Goal: Book appointment/travel/reservation

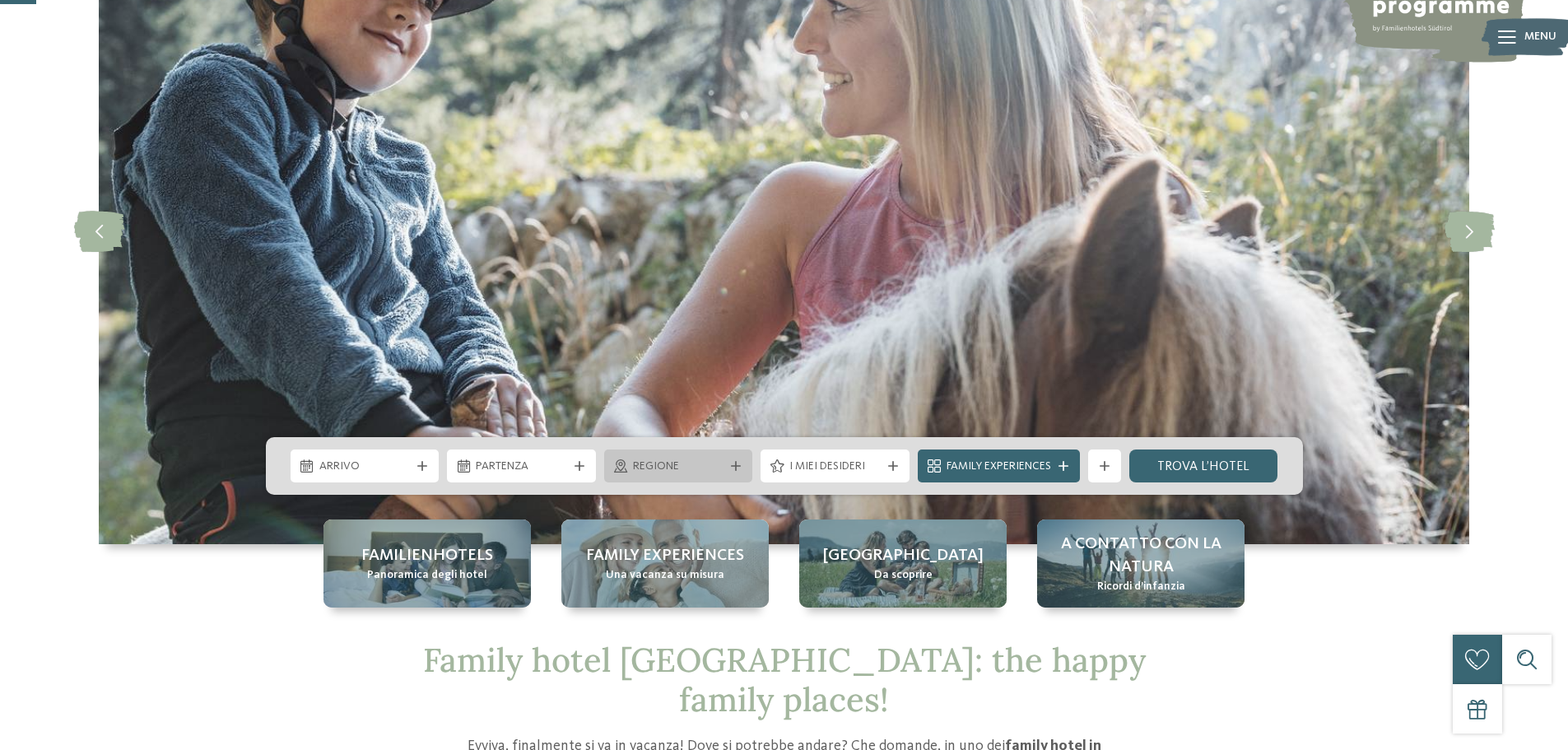
click at [703, 467] on span "Regione" at bounding box center [679, 466] width 91 height 17
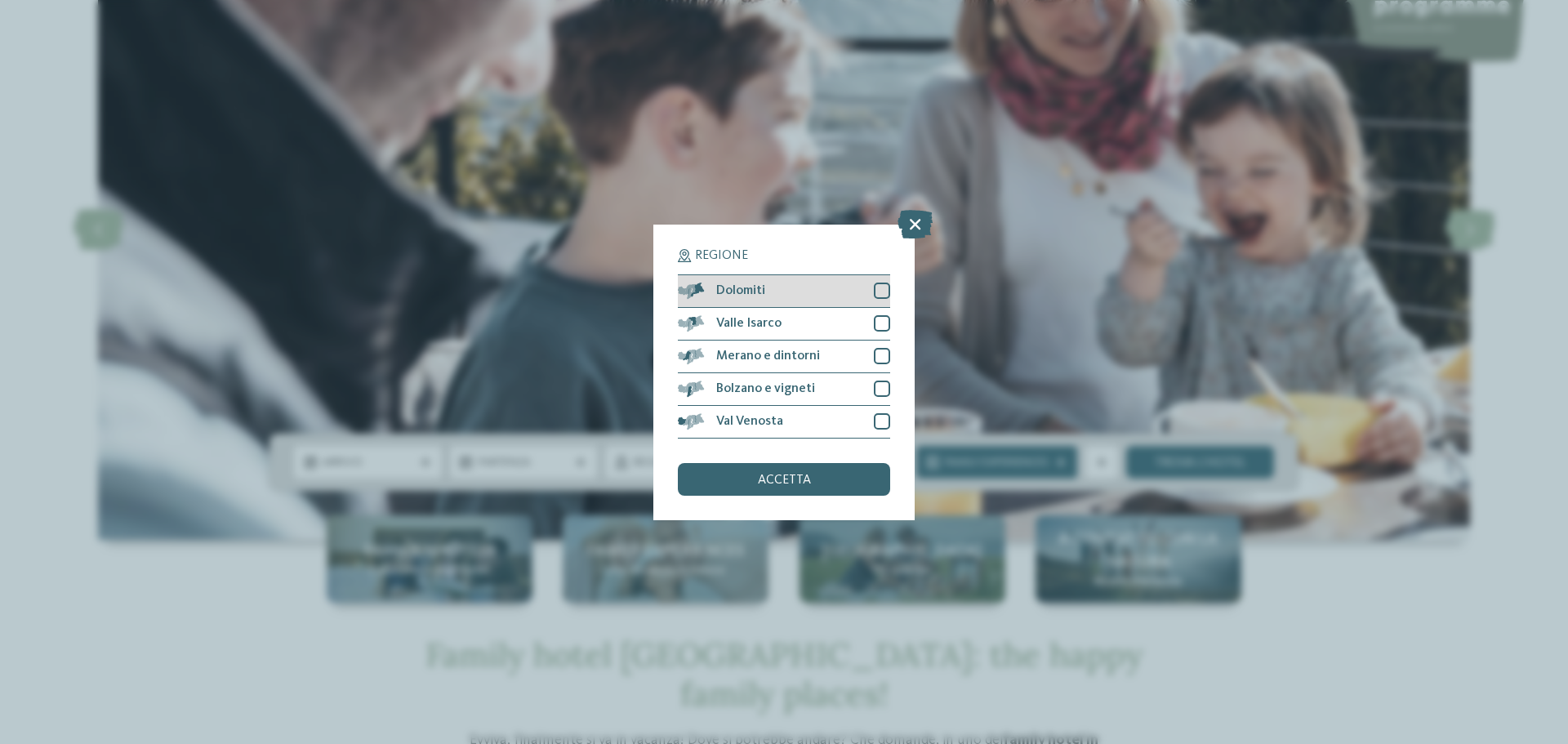
click at [789, 296] on div "Dolomiti" at bounding box center [783, 291] width 212 height 32
click at [831, 472] on div "accetta" at bounding box center [783, 478] width 212 height 32
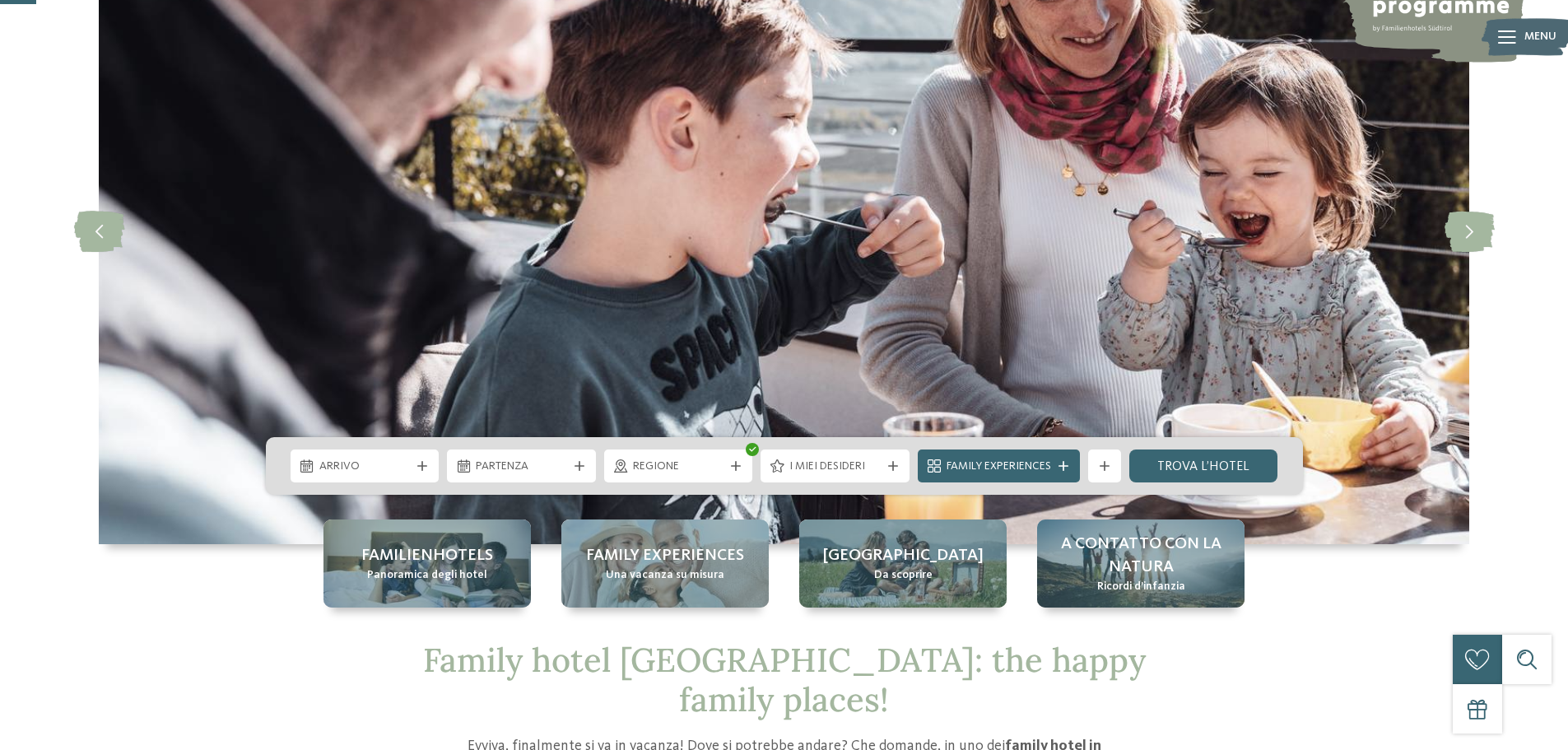
click at [377, 472] on span "Arrivo" at bounding box center [365, 466] width 91 height 17
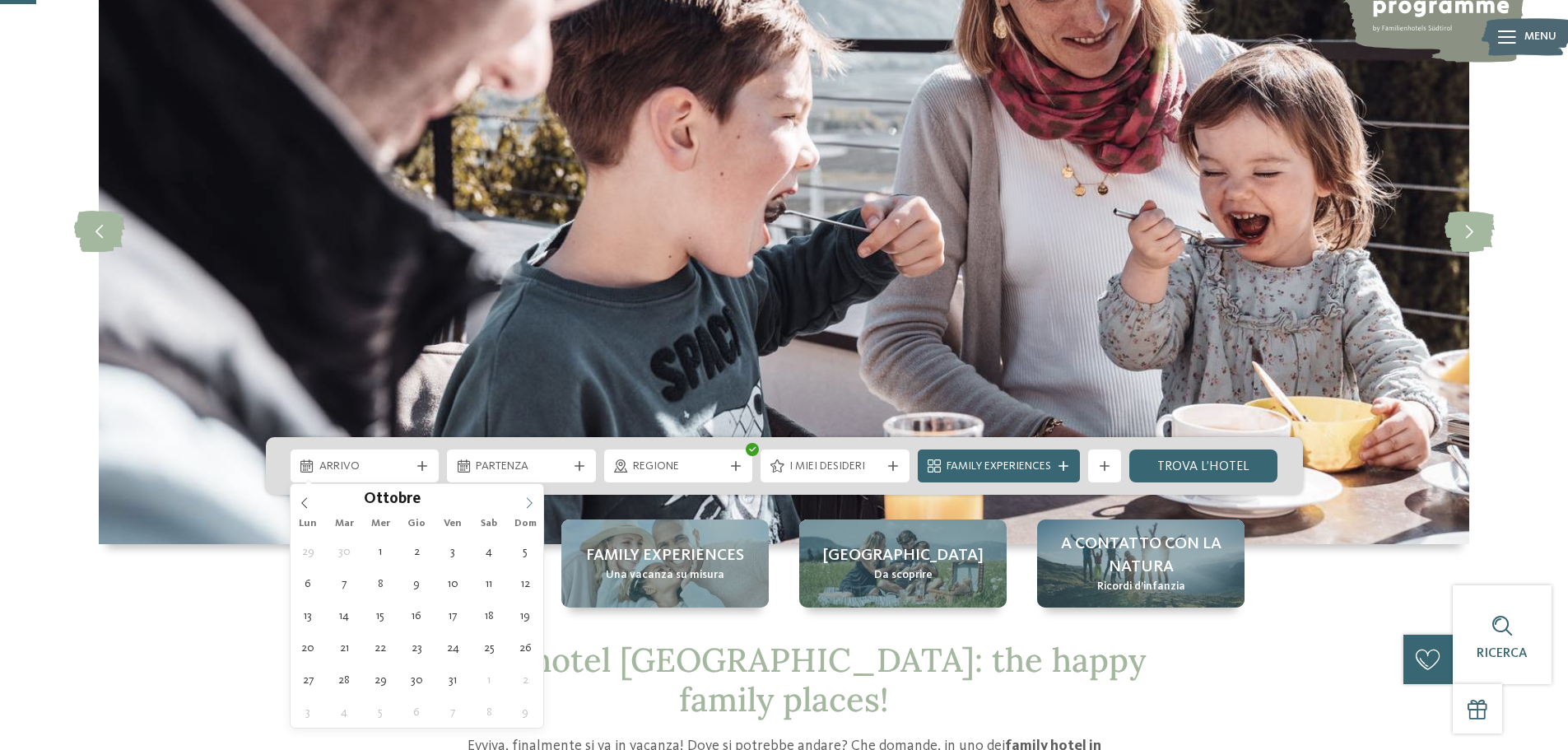
click at [534, 511] on span at bounding box center [529, 498] width 28 height 28
click at [532, 503] on icon at bounding box center [530, 502] width 6 height 10
type input "****"
click at [532, 503] on icon at bounding box center [530, 502] width 6 height 10
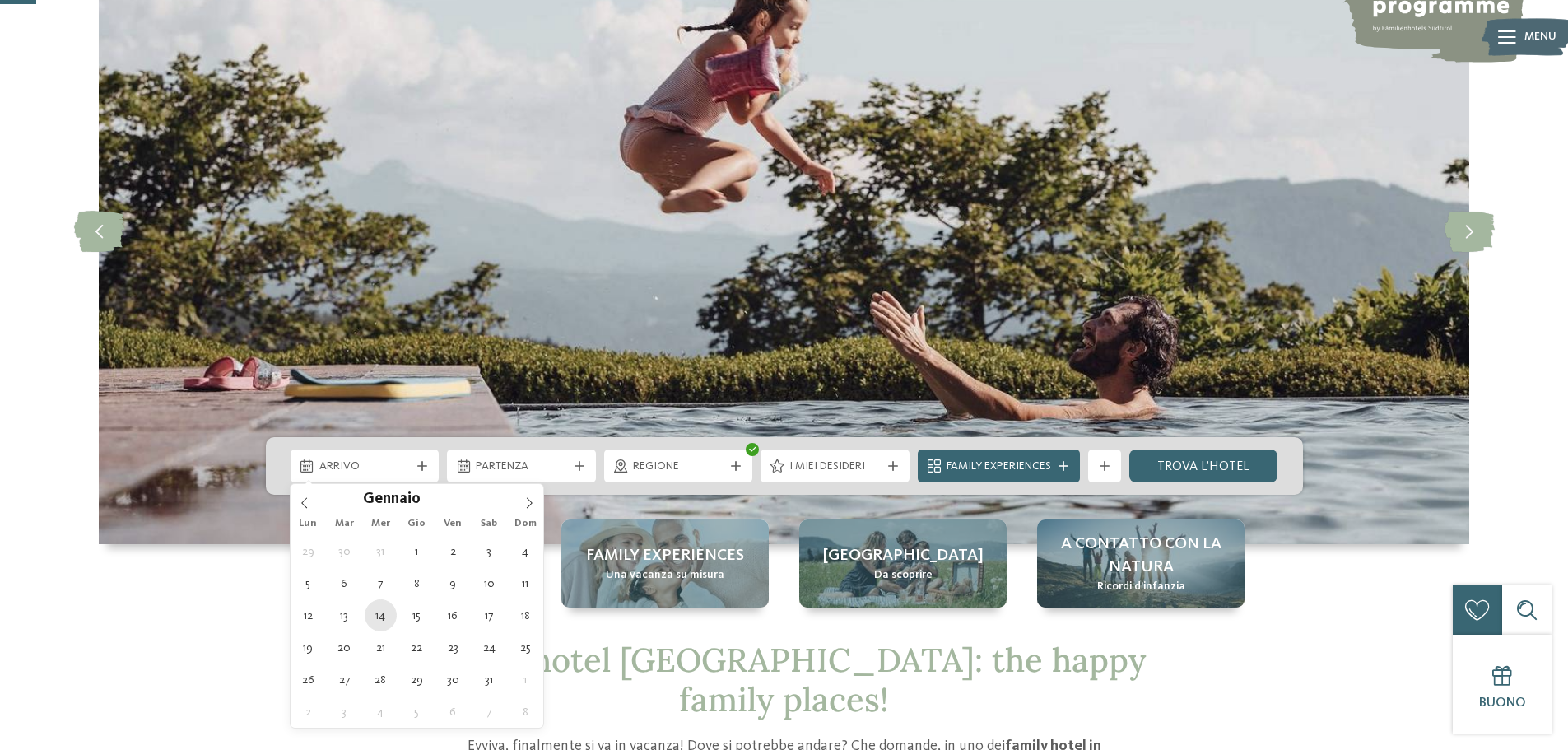
type div "14.01.2026"
type input "****"
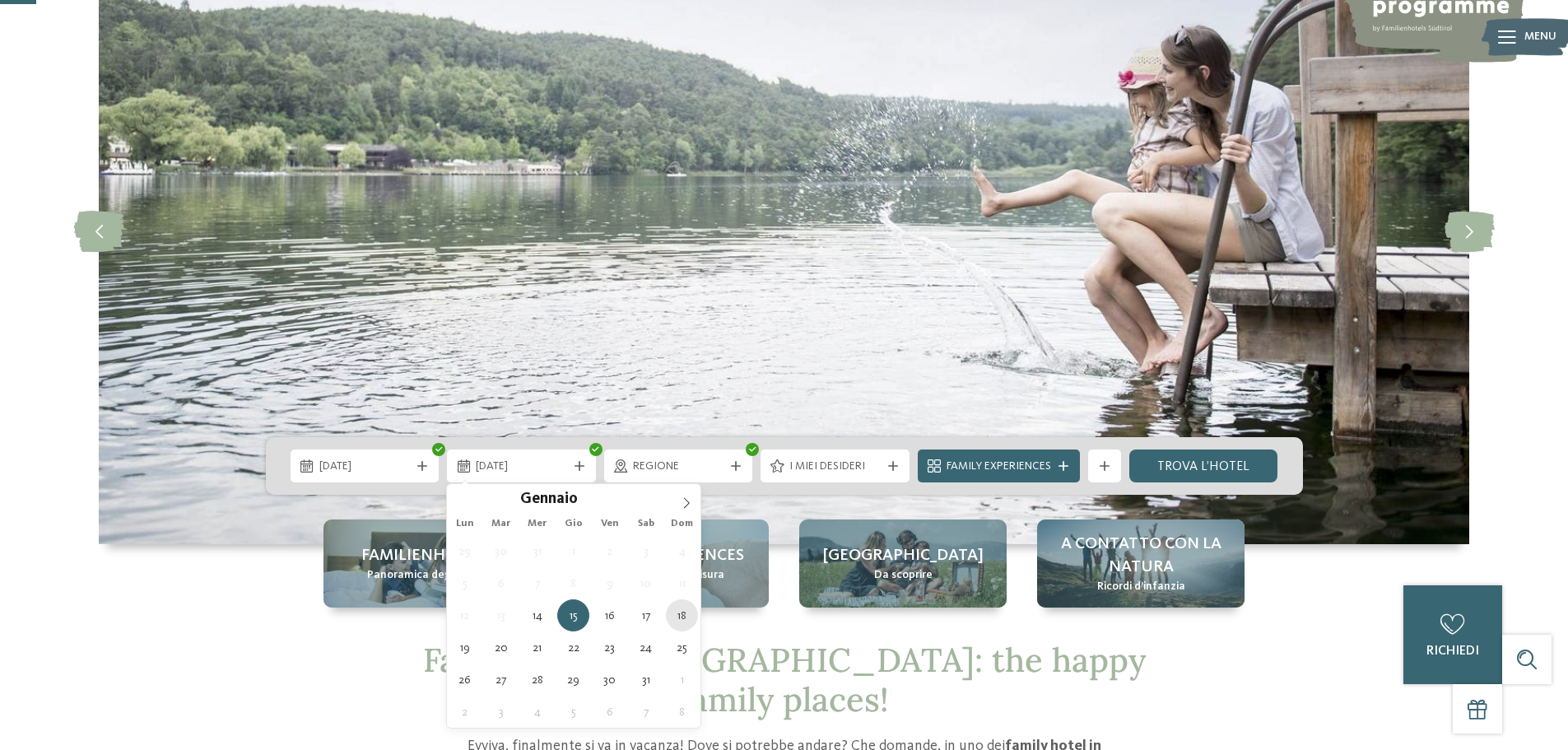
type div "18.01.2026"
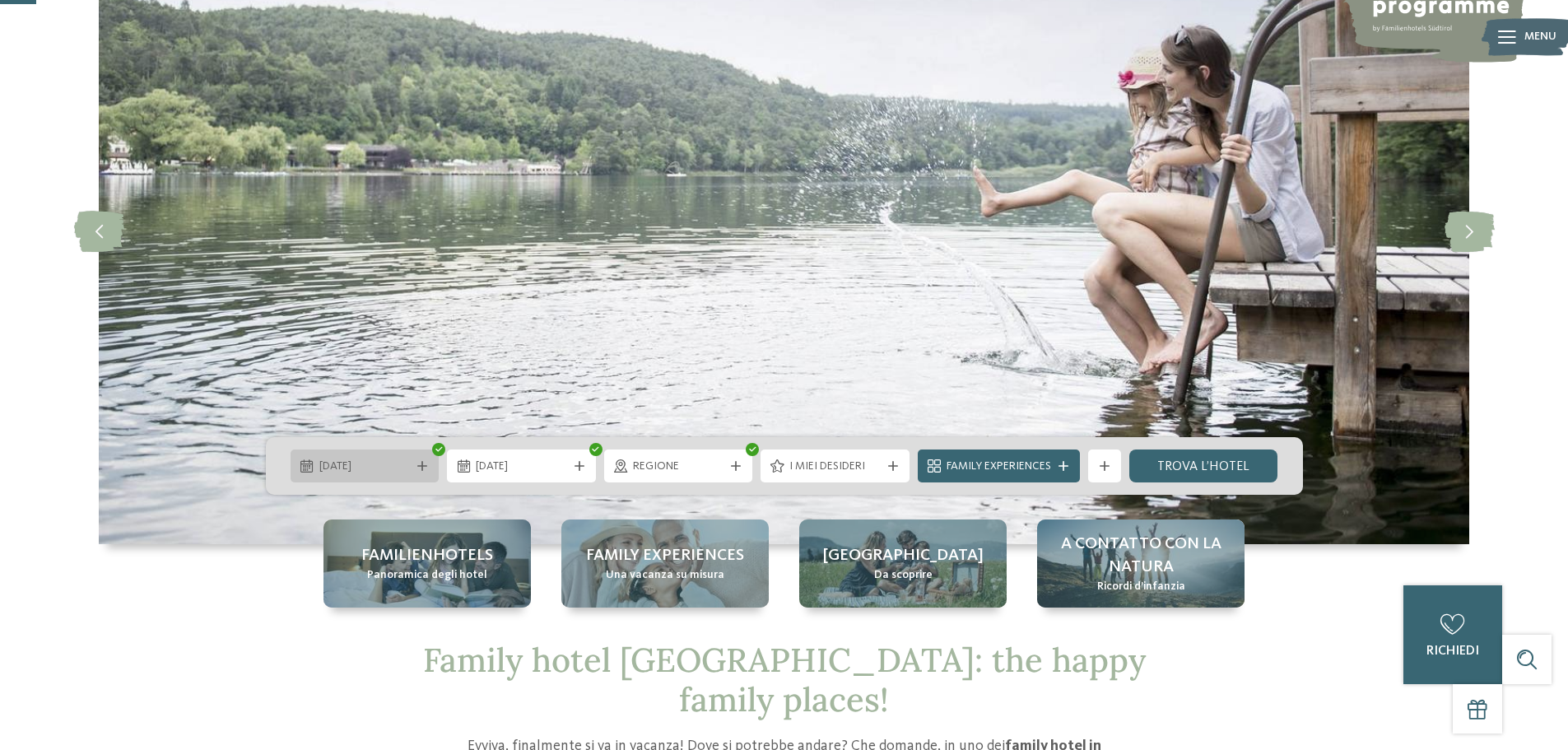
click at [395, 465] on span "14.01.2026" at bounding box center [365, 466] width 91 height 17
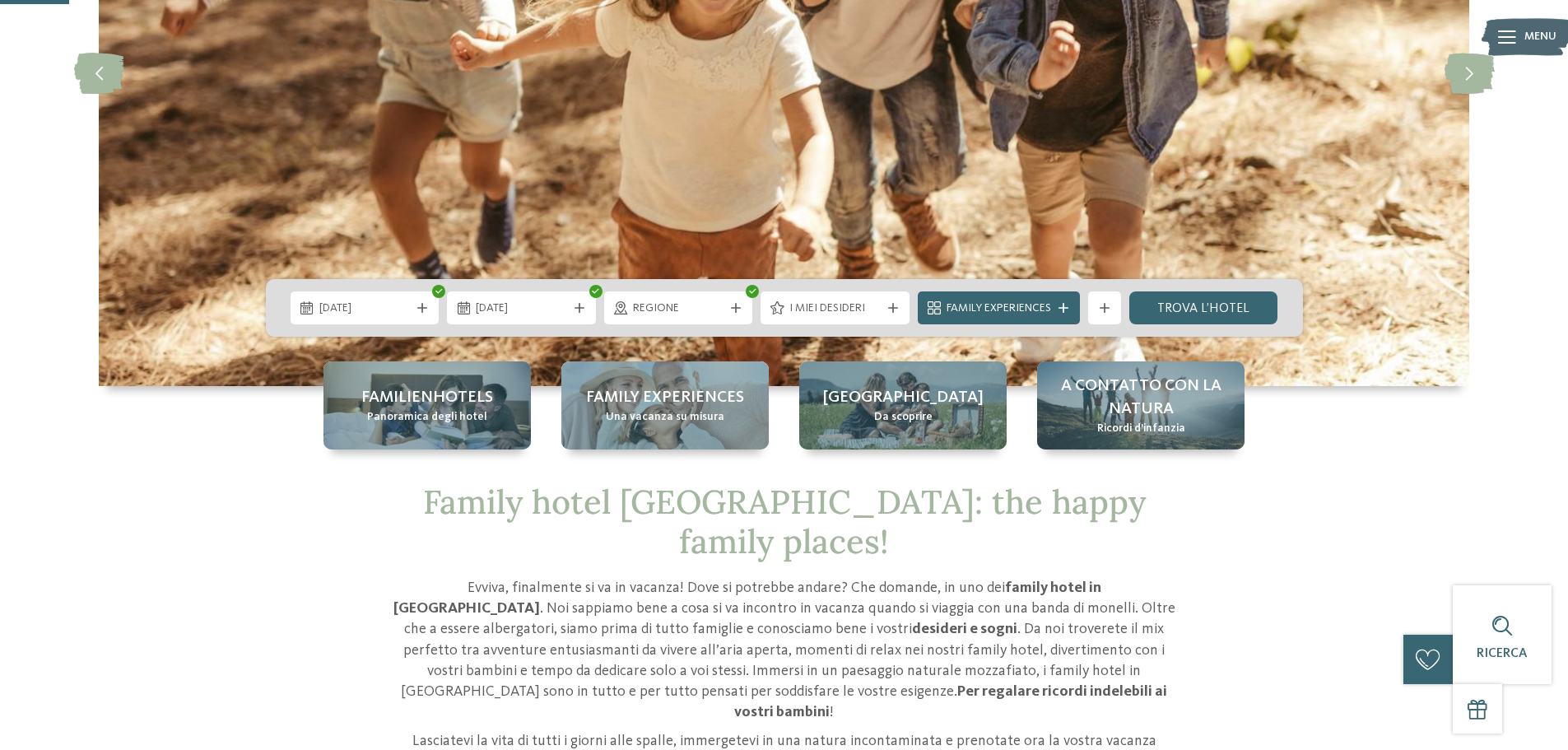
scroll to position [329, 0]
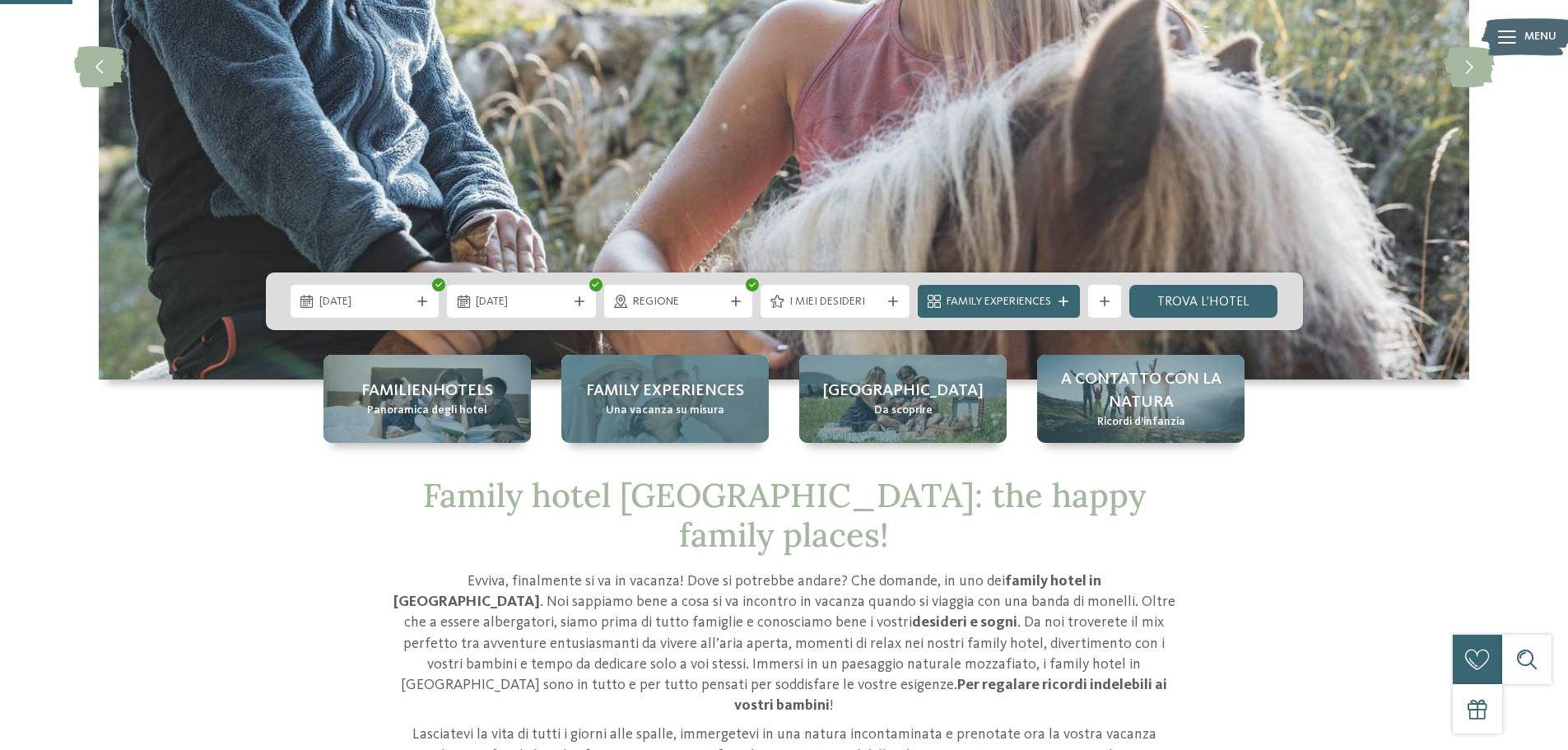
click at [724, 421] on div "Family experiences Una vacanza su misura" at bounding box center [665, 398] width 207 height 88
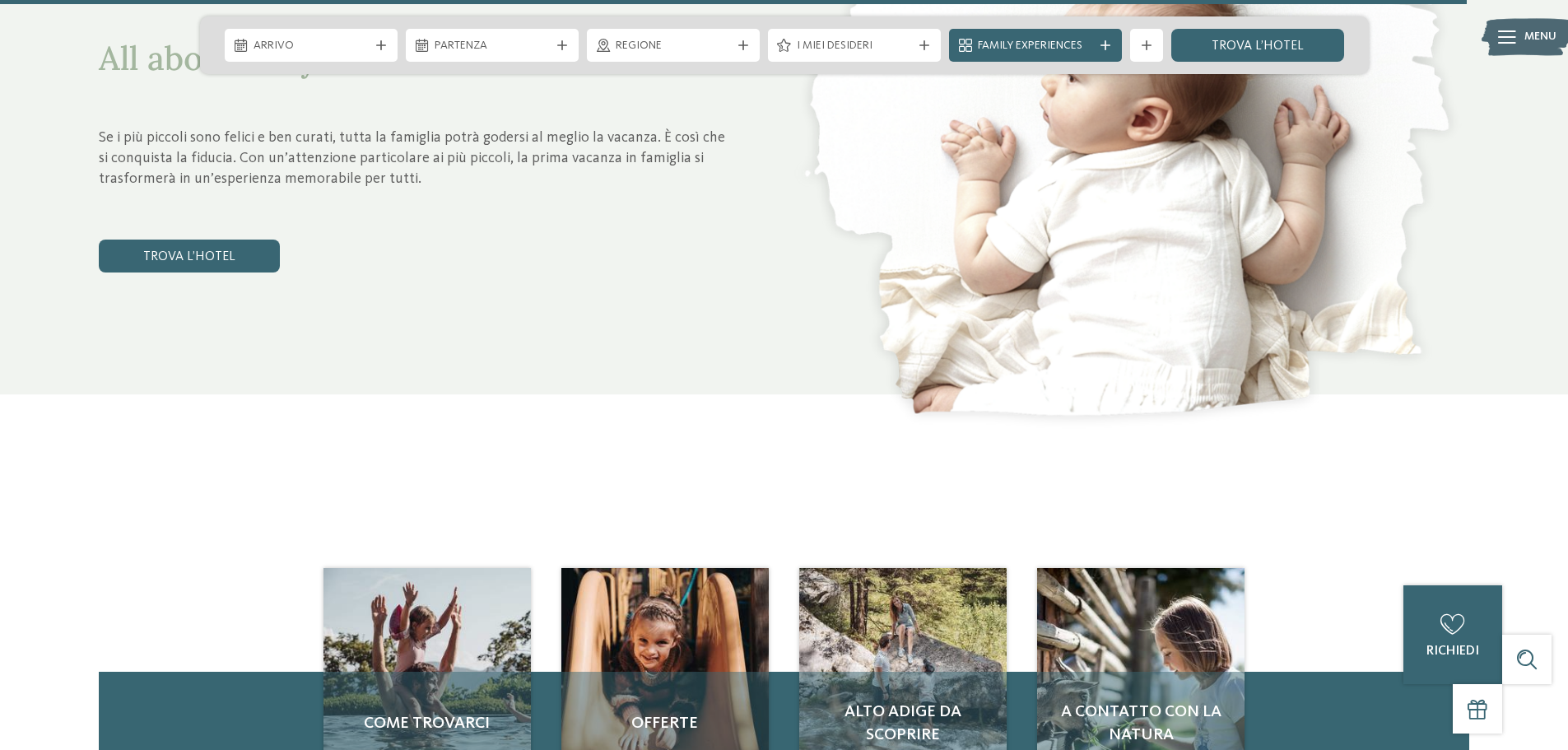
scroll to position [7817, 0]
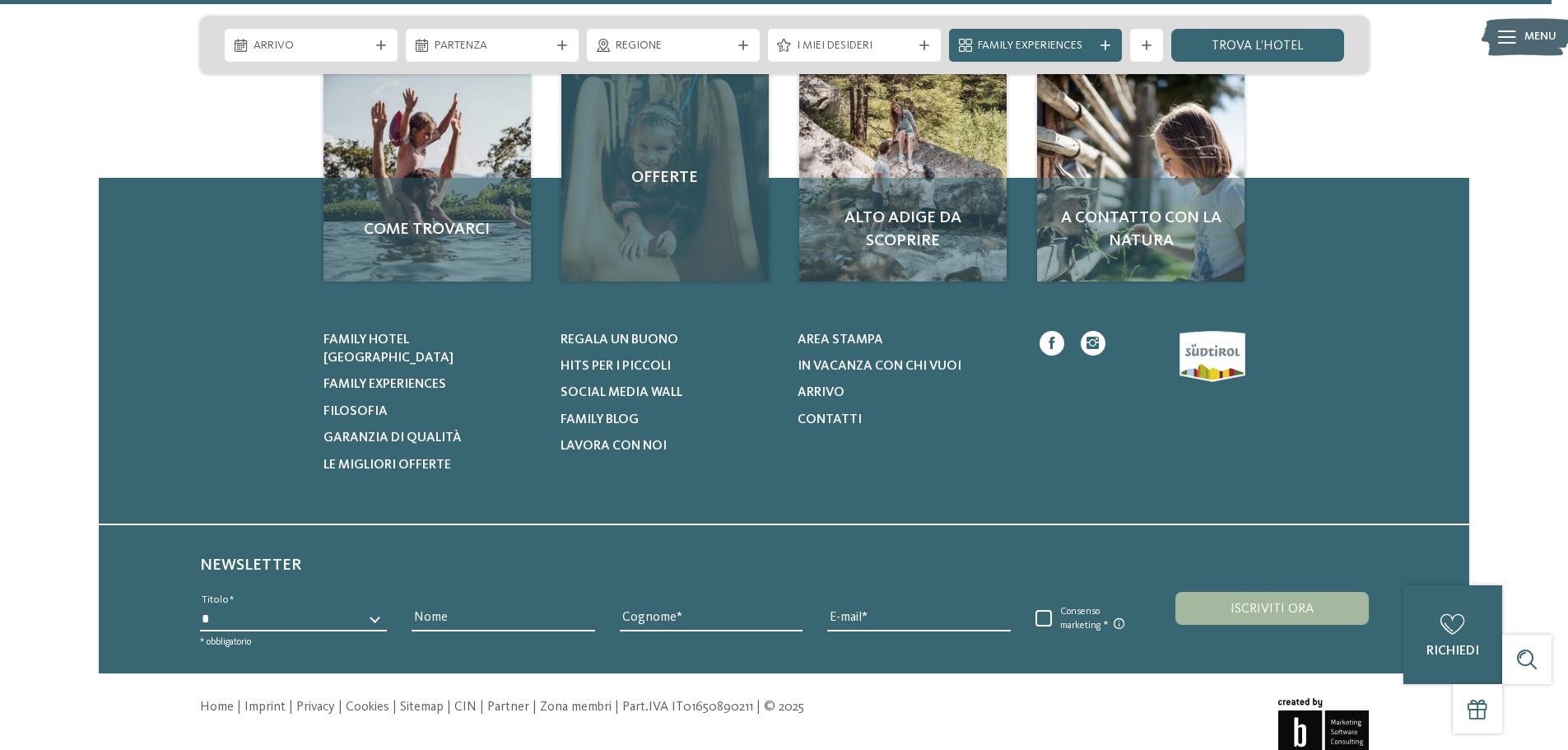
click at [698, 223] on div "Offerte" at bounding box center [665, 177] width 207 height 207
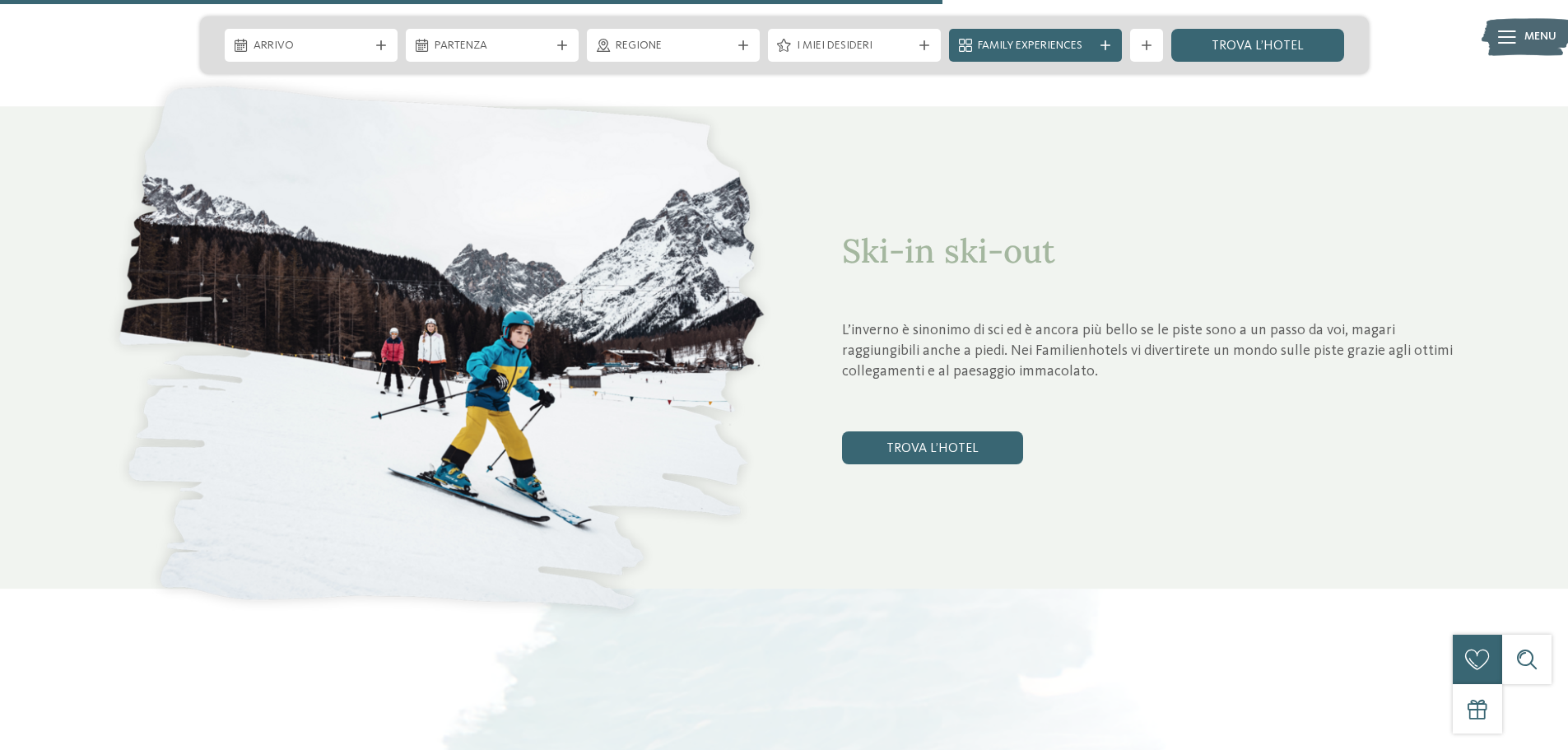
scroll to position [4607, 0]
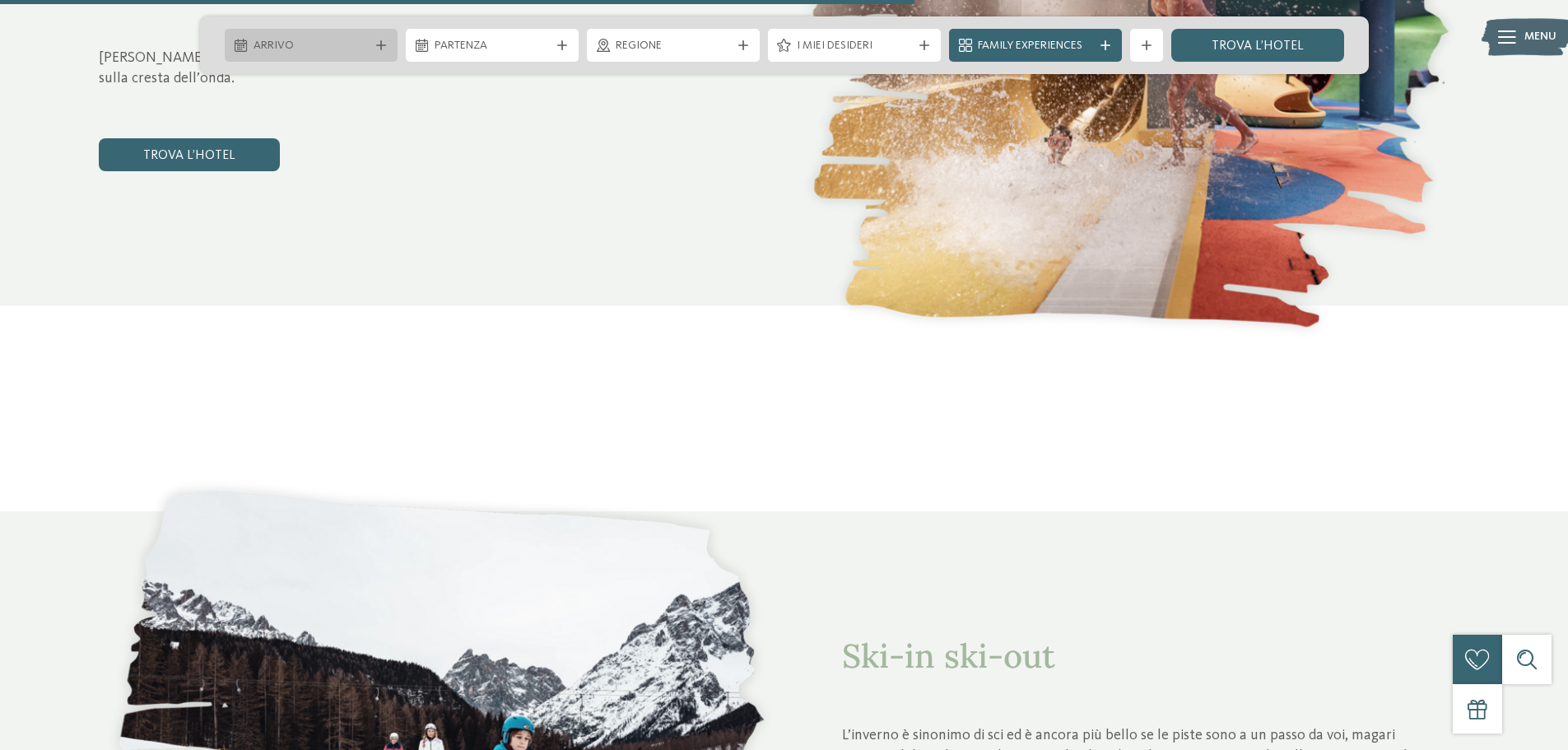
click at [356, 48] on span "Arrivo" at bounding box center [312, 47] width 116 height 17
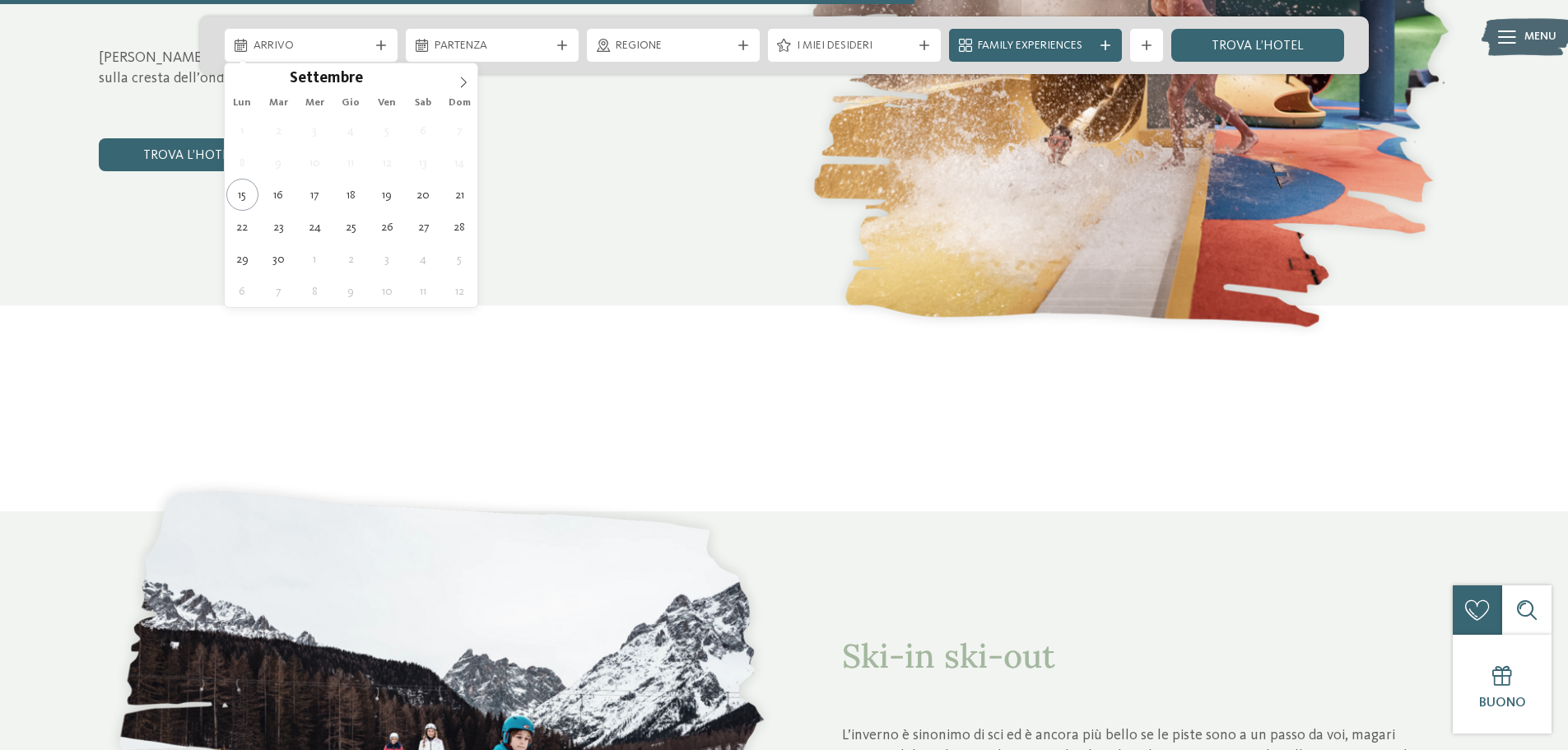
click at [444, 79] on div "Settembre ****" at bounding box center [351, 77] width 190 height 28
click at [454, 82] on span at bounding box center [464, 77] width 28 height 28
type input "****"
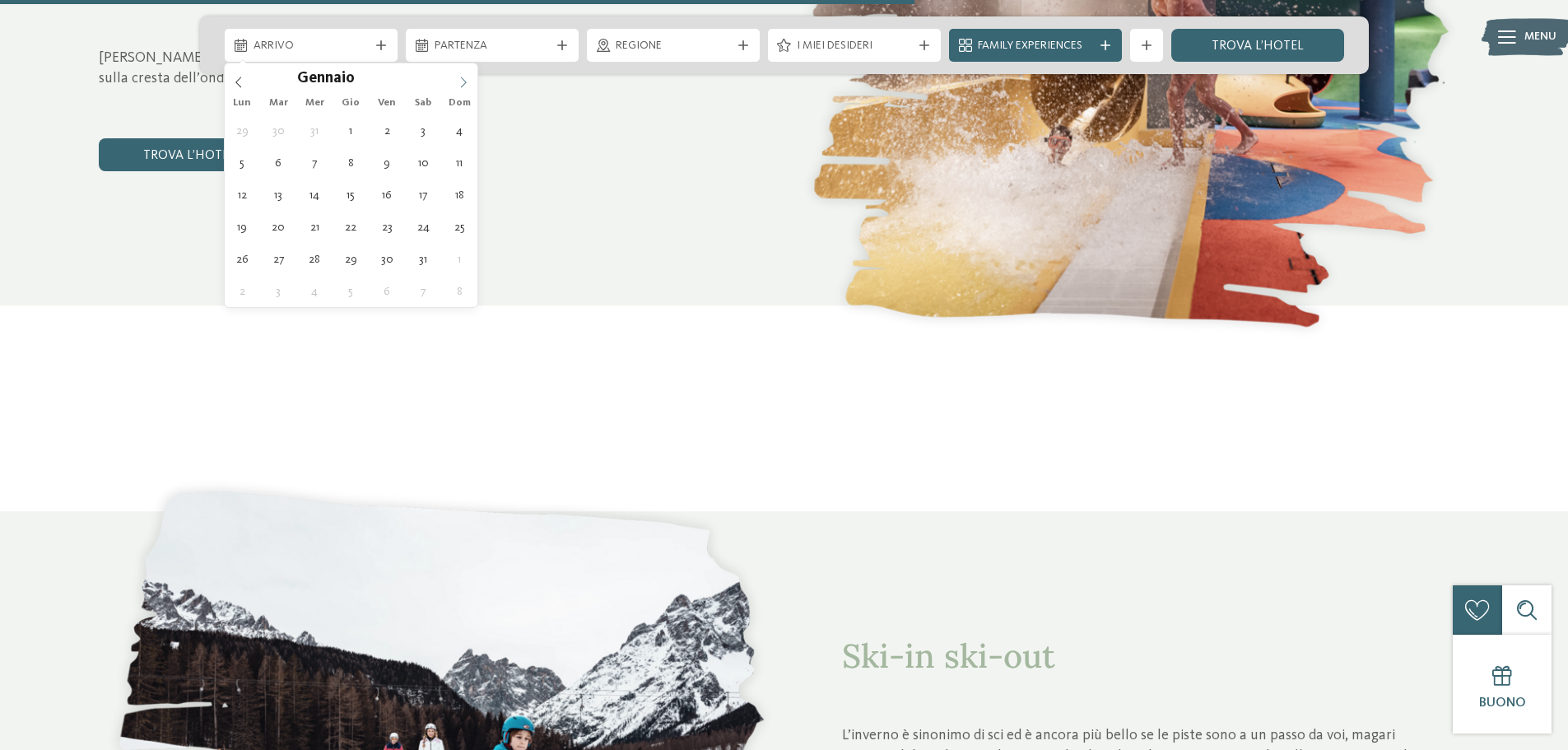
click at [454, 82] on span at bounding box center [464, 77] width 28 height 28
type div "14.01.2026"
type input "****"
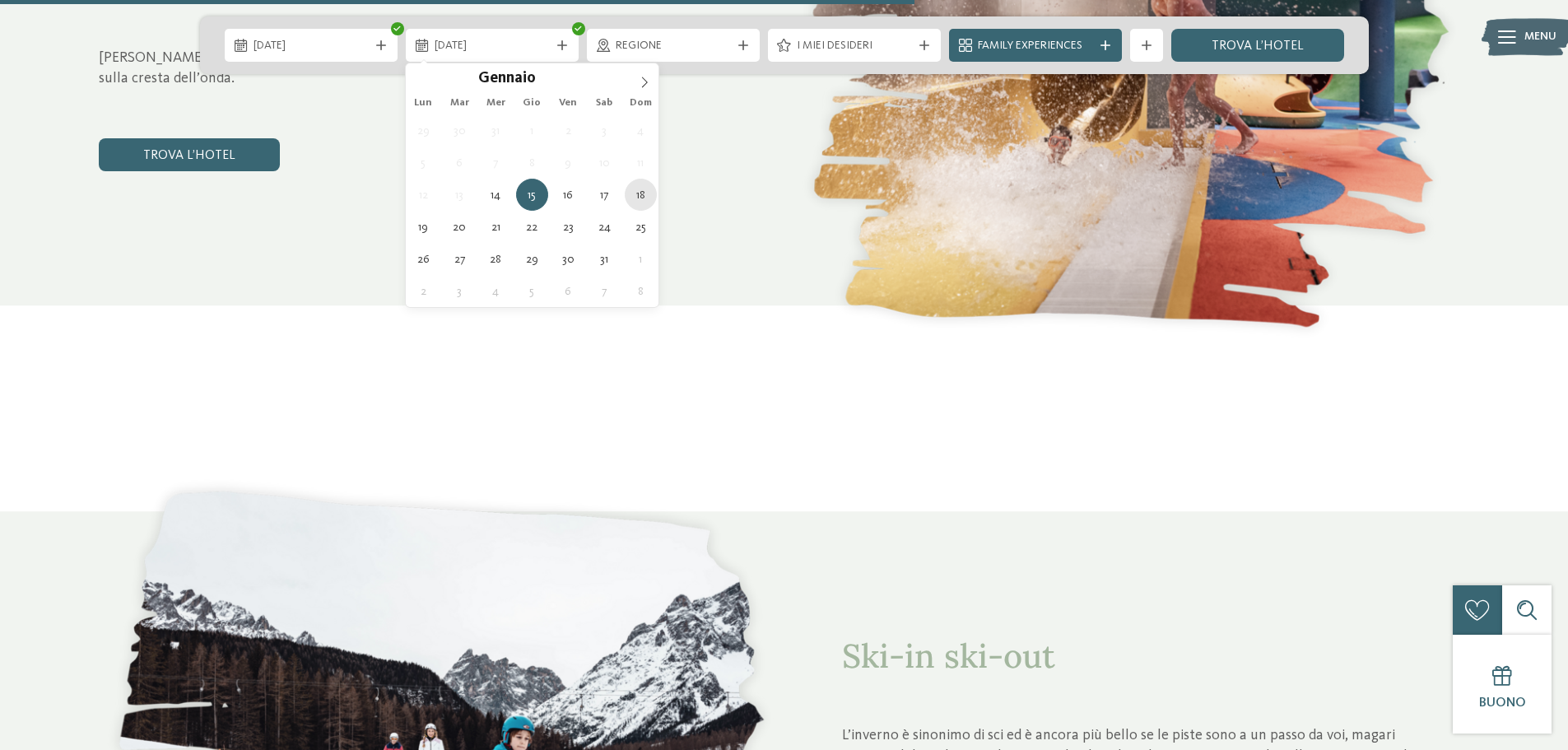
type div "18.01.2026"
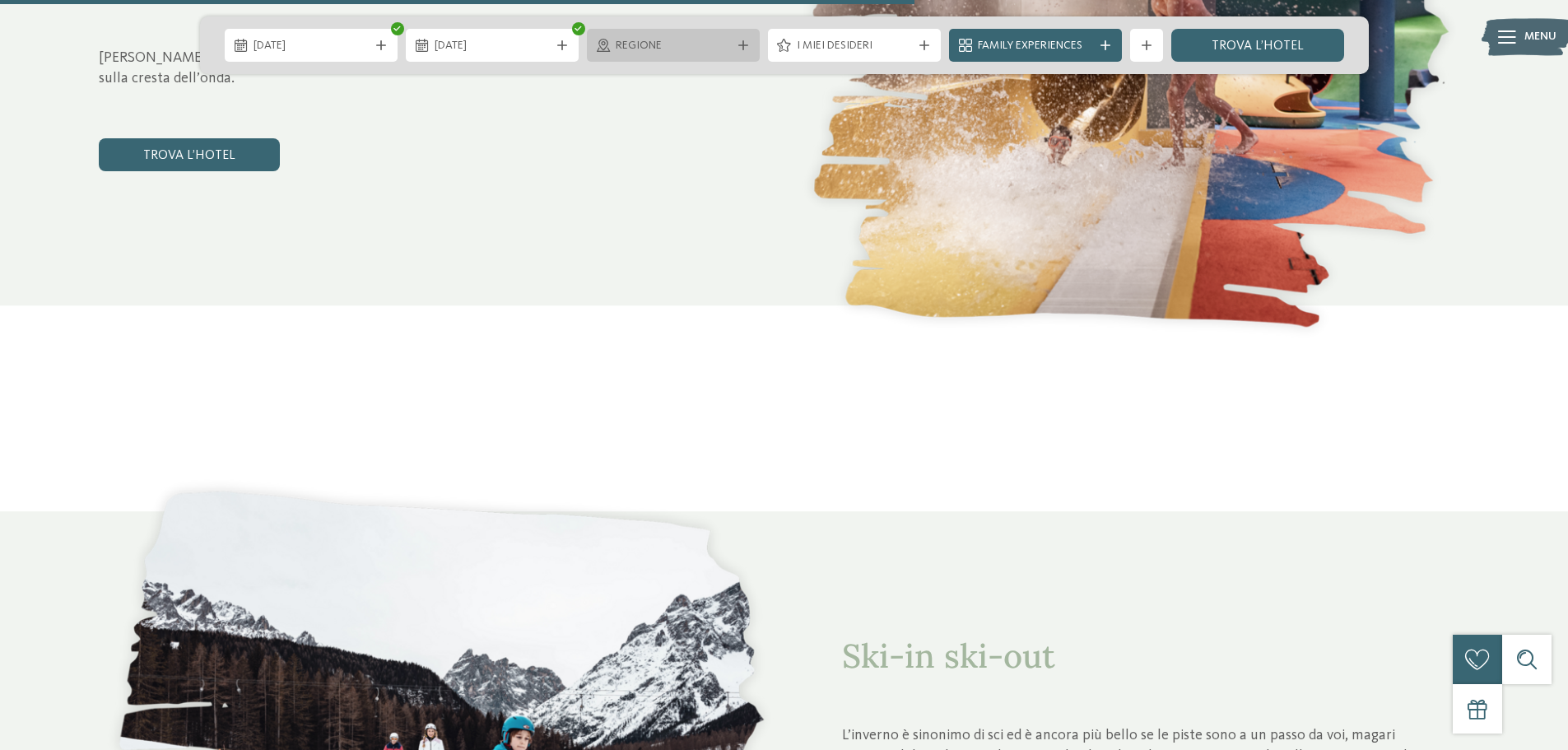
click at [738, 47] on icon at bounding box center [743, 45] width 10 height 10
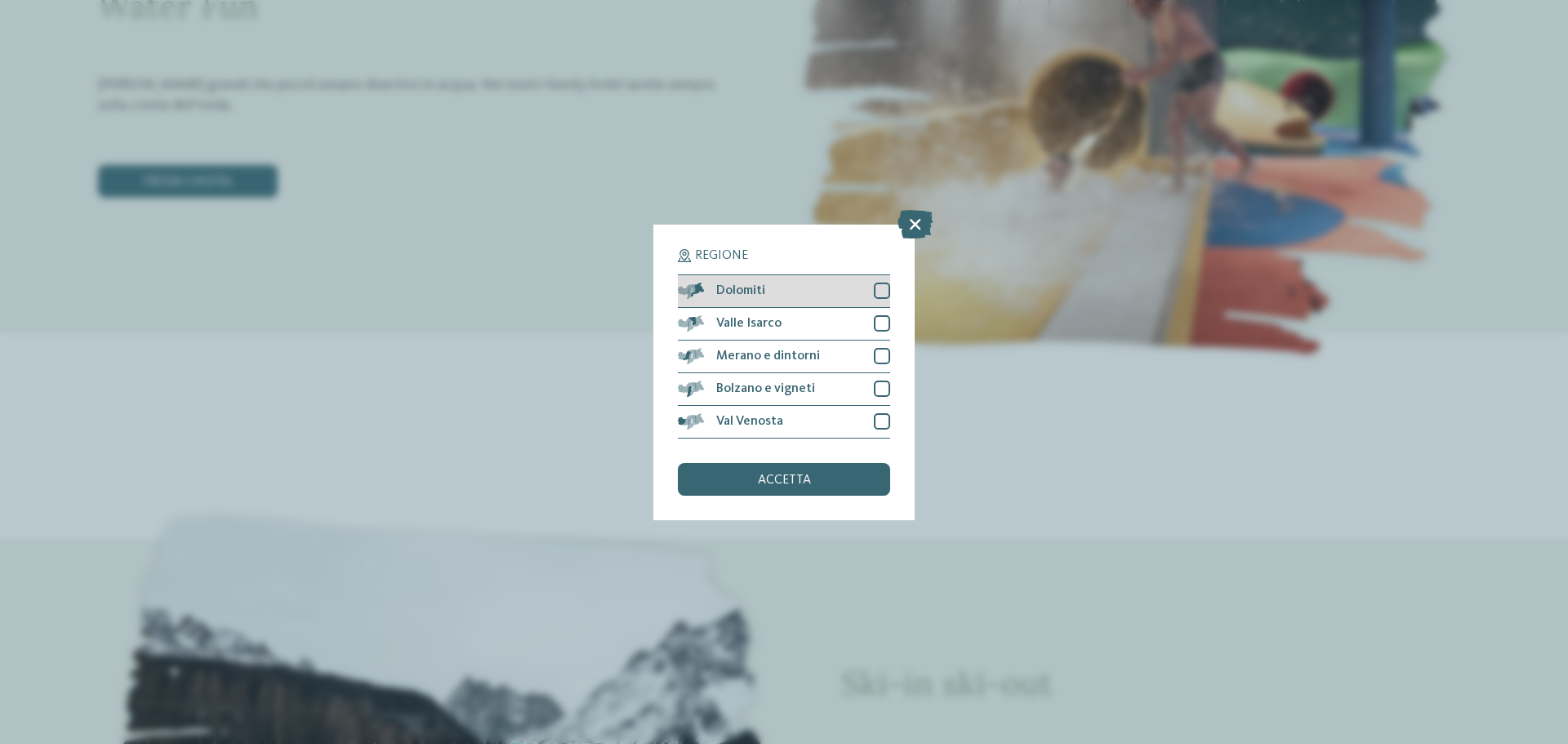
click at [797, 286] on div "Dolomiti" at bounding box center [783, 291] width 212 height 32
click at [786, 487] on div "accetta" at bounding box center [783, 478] width 212 height 32
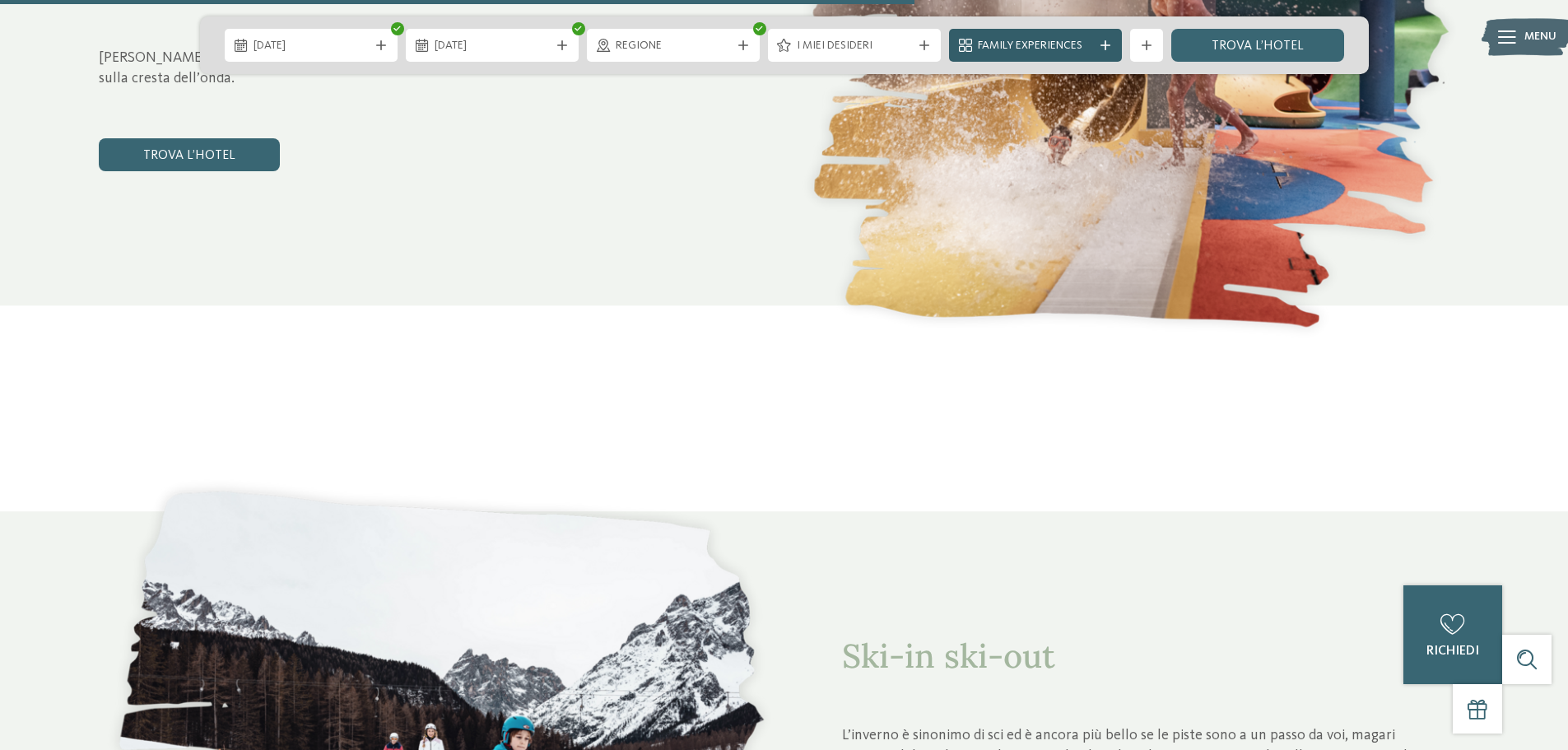
click at [1057, 46] on span "Family Experiences" at bounding box center [1036, 47] width 116 height 17
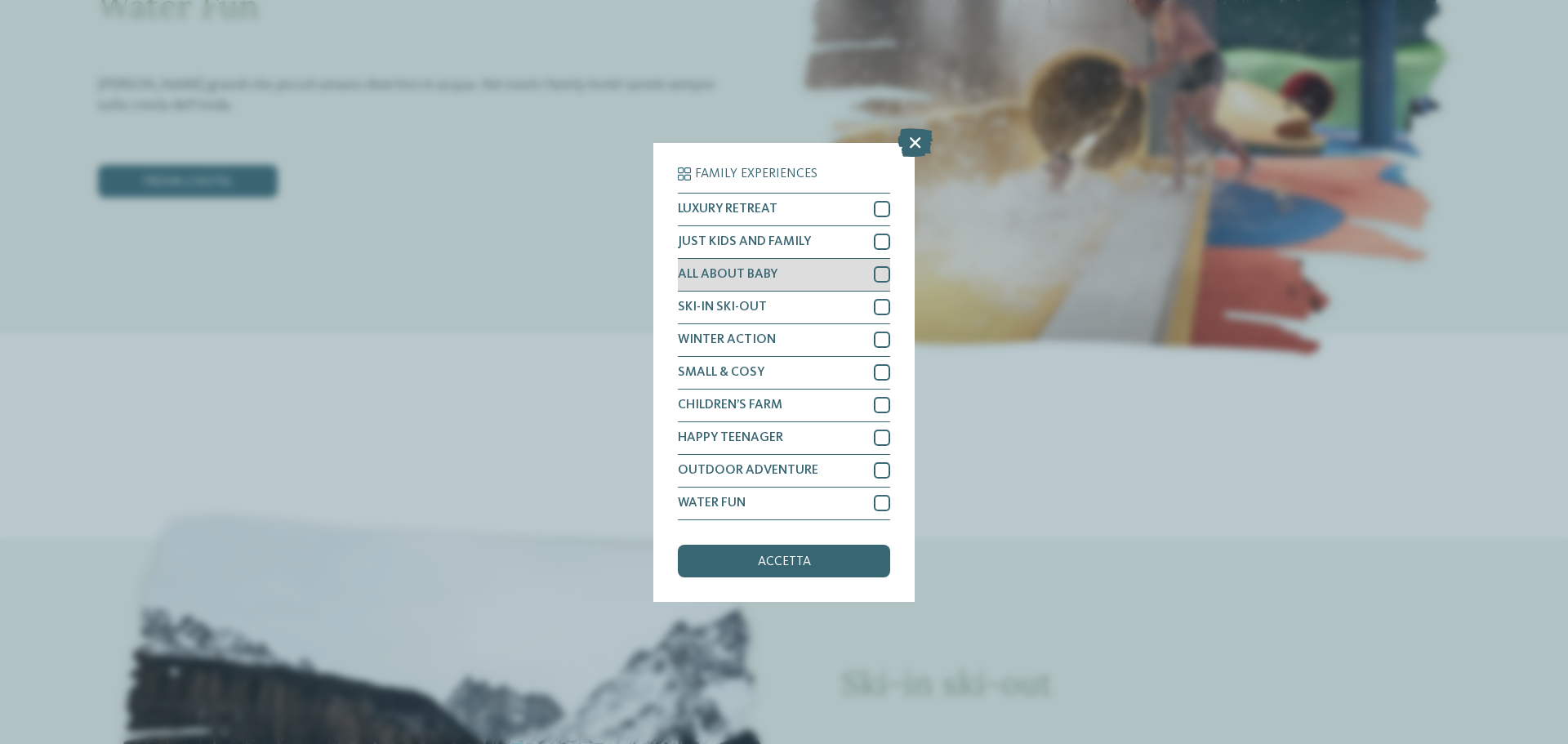
click at [758, 280] on span "ALL ABOUT BABY" at bounding box center [728, 274] width 100 height 13
click at [762, 242] on span "JUST KIDS AND FAMILY" at bounding box center [744, 242] width 133 height 13
click at [762, 271] on span "ALL ABOUT BABY" at bounding box center [728, 274] width 100 height 13
click at [799, 572] on div "accetta" at bounding box center [783, 560] width 212 height 32
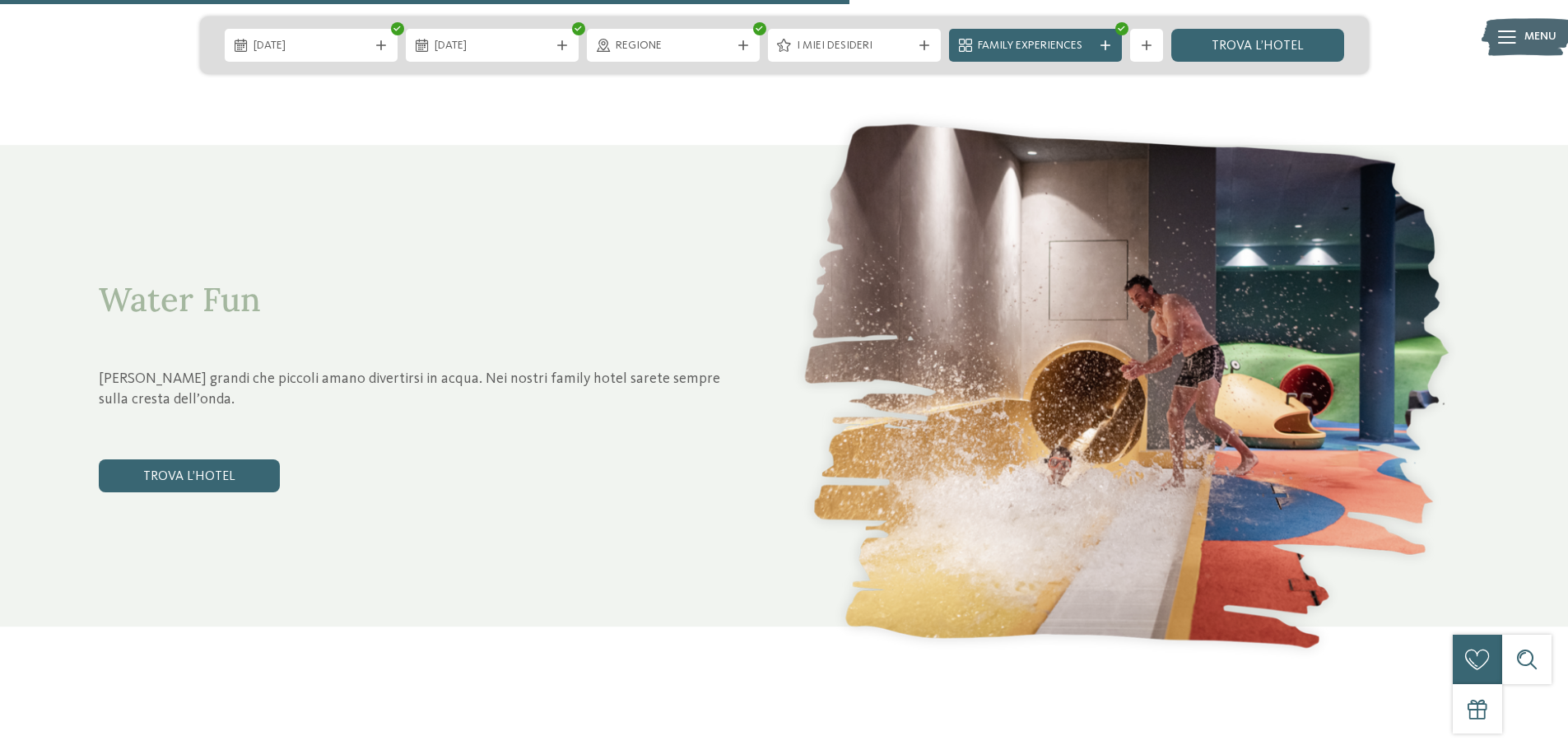
scroll to position [4278, 0]
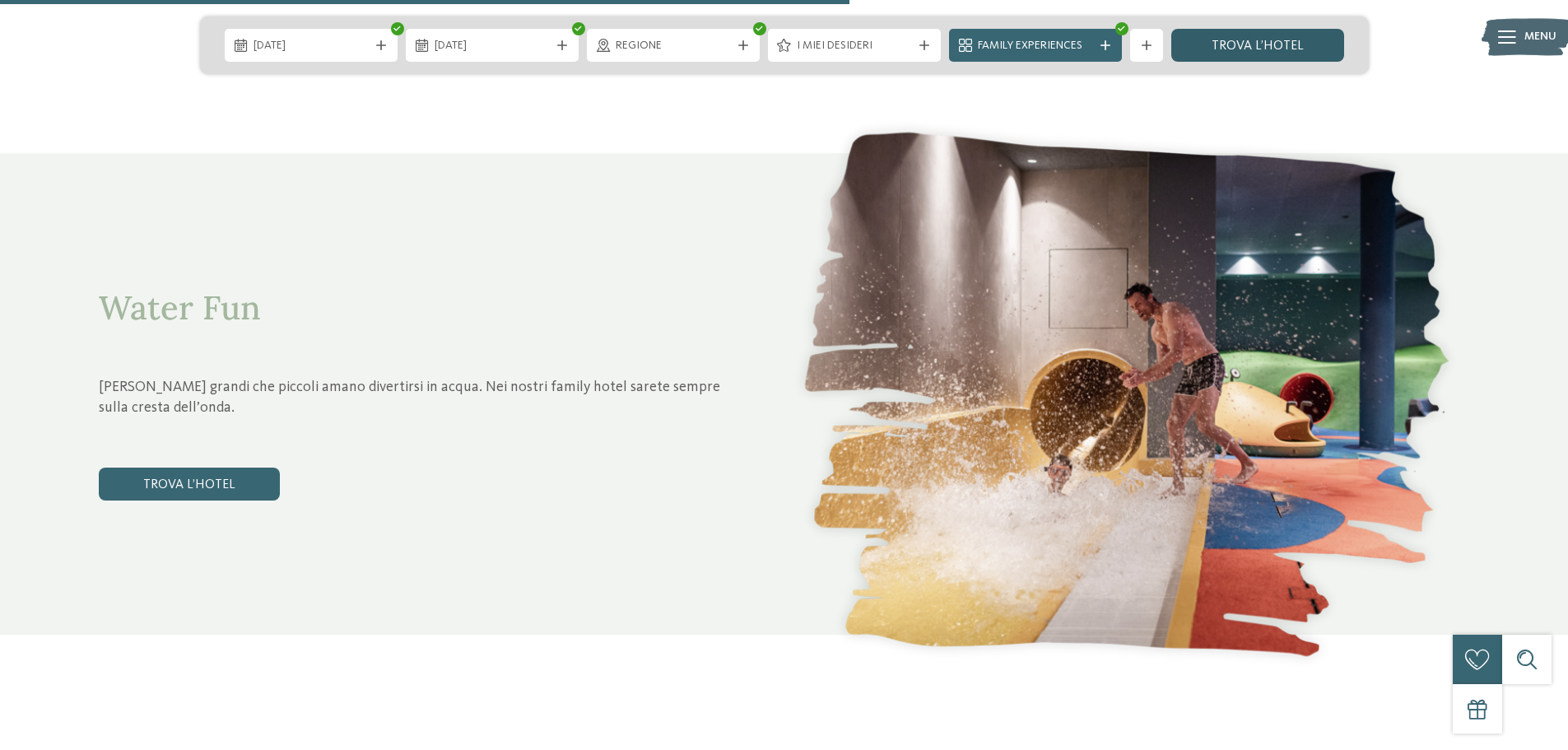
click at [1286, 46] on link "trova l’hotel" at bounding box center [1257, 45] width 173 height 33
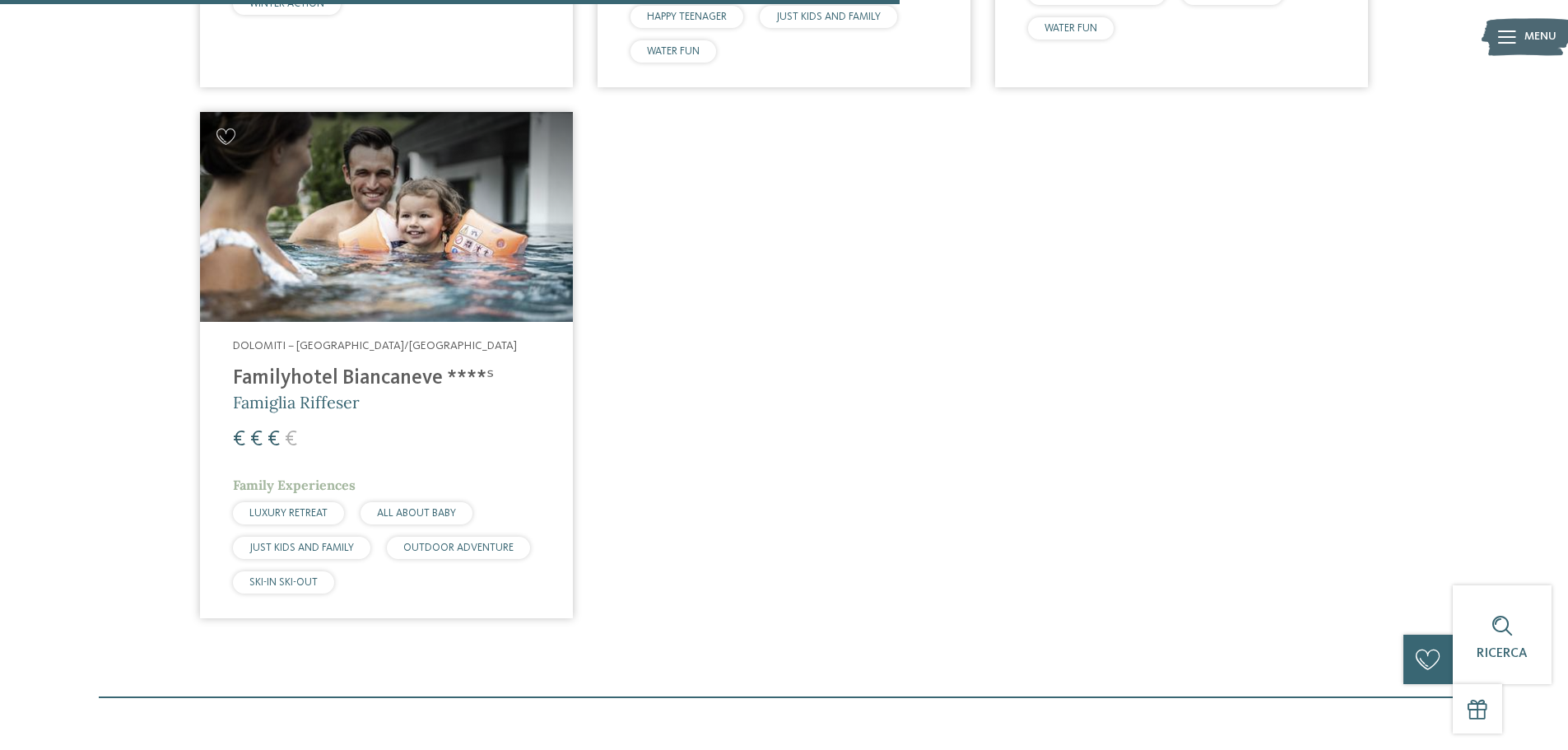
scroll to position [1118, 0]
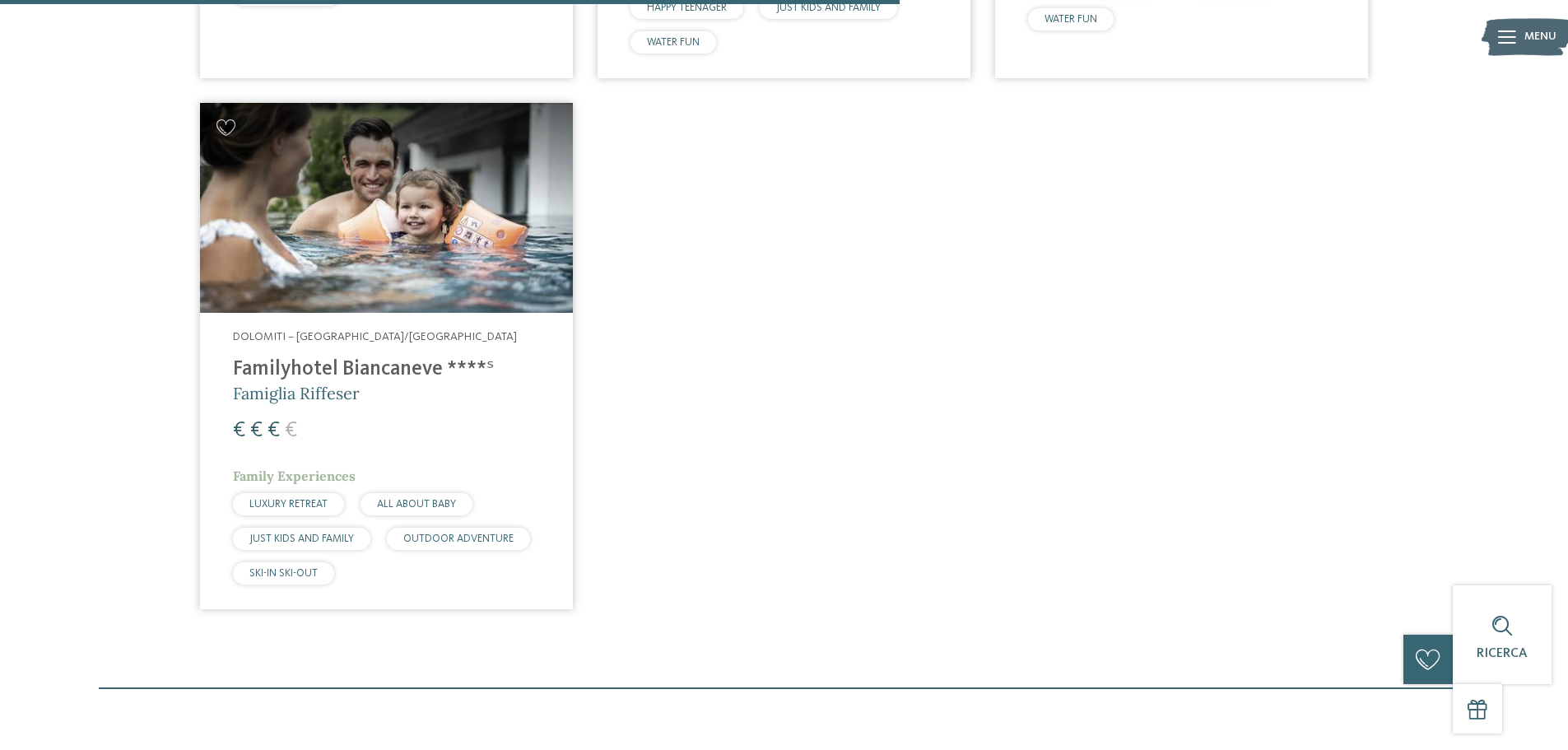
click at [370, 370] on h4 "Familyhotel Biancaneve ****ˢ" at bounding box center [386, 369] width 307 height 24
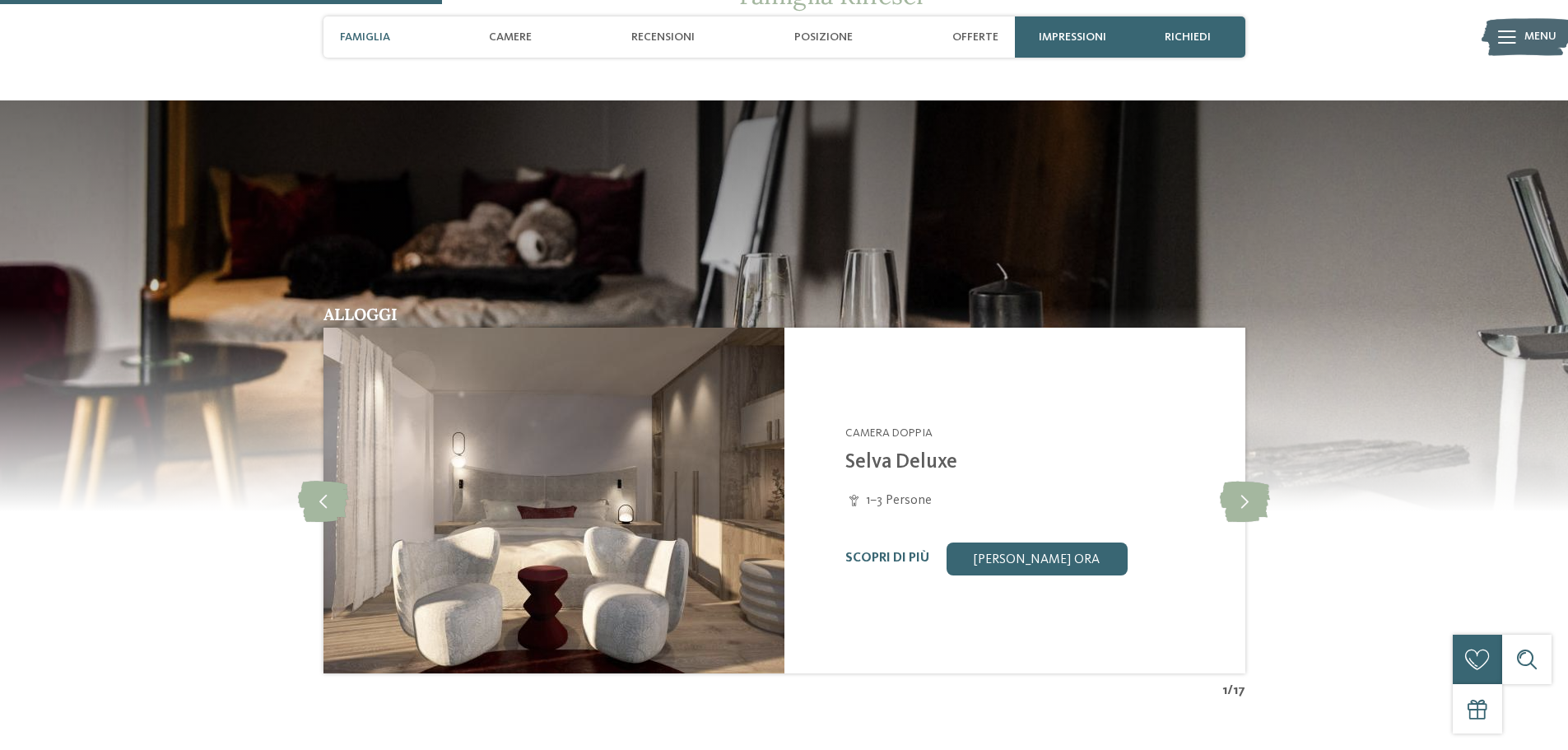
scroll to position [1481, 0]
